Goal: Transaction & Acquisition: Purchase product/service

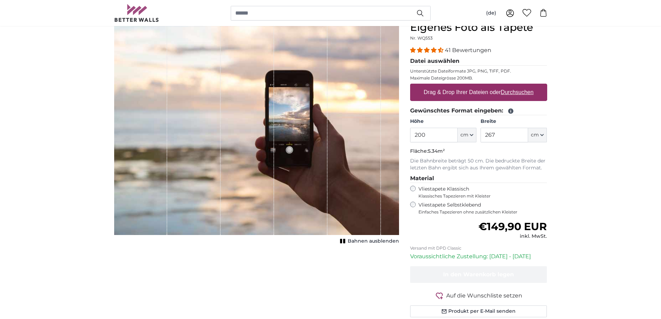
scroll to position [69, 0]
click at [481, 92] on label "Drag & Drop Ihrer Dateien oder Durchsuchen" at bounding box center [478, 92] width 115 height 14
click at [481, 85] on input "Drag & Drop Ihrer Dateien oder Durchsuchen" at bounding box center [478, 84] width 137 height 2
type input "**********"
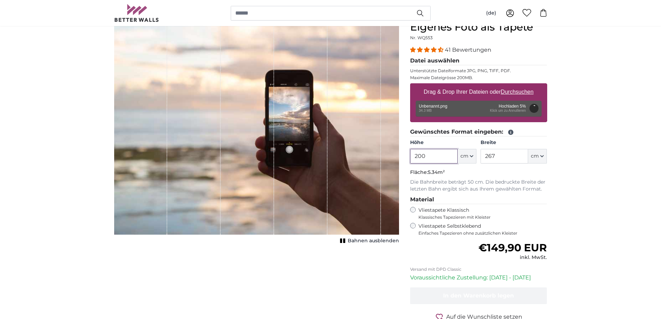
click at [424, 150] on input "200" at bounding box center [434, 156] width 48 height 15
type input "350"
click at [498, 155] on input "267" at bounding box center [504, 156] width 48 height 15
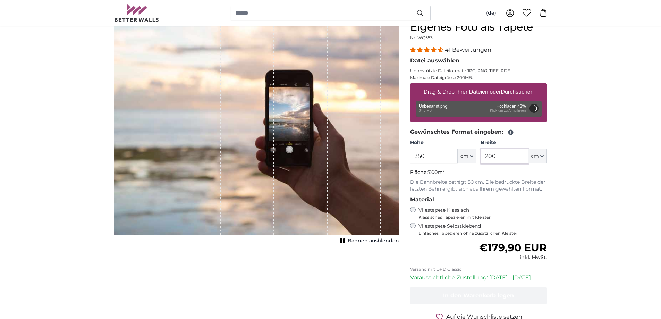
type input "200"
click at [450, 155] on input "350" at bounding box center [434, 156] width 48 height 15
type input "200"
click at [510, 161] on input "200" at bounding box center [504, 156] width 48 height 15
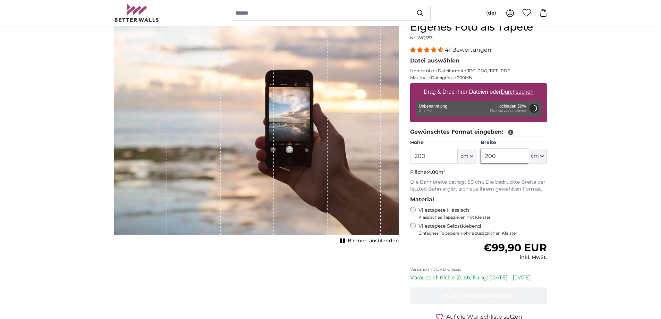
click at [510, 161] on input "200" at bounding box center [504, 156] width 48 height 15
drag, startPoint x: 510, startPoint y: 162, endPoint x: 514, endPoint y: 171, distance: 9.3
click at [513, 169] on fieldset "Gewünschtes Format eingeben: Höhe 200 ft cm Centimeter (cm) Inches (inch) Feet …" at bounding box center [478, 160] width 137 height 65
type input "350"
click at [514, 171] on p "Fläche: 7.00m²" at bounding box center [478, 172] width 137 height 7
